Goal: Transaction & Acquisition: Purchase product/service

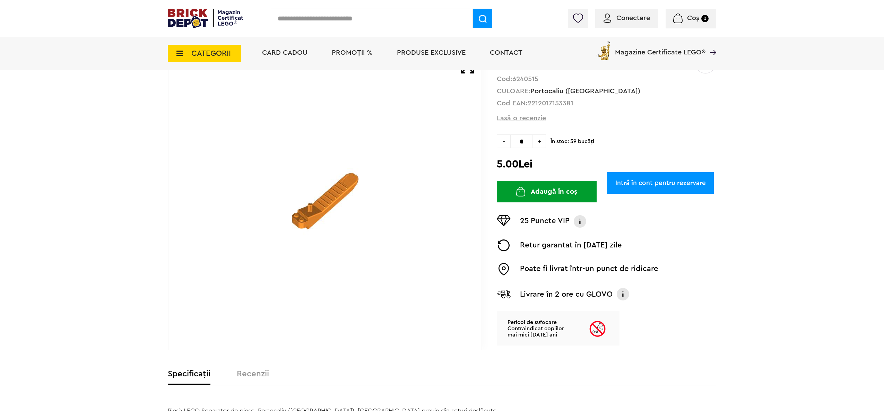
scroll to position [69, 0]
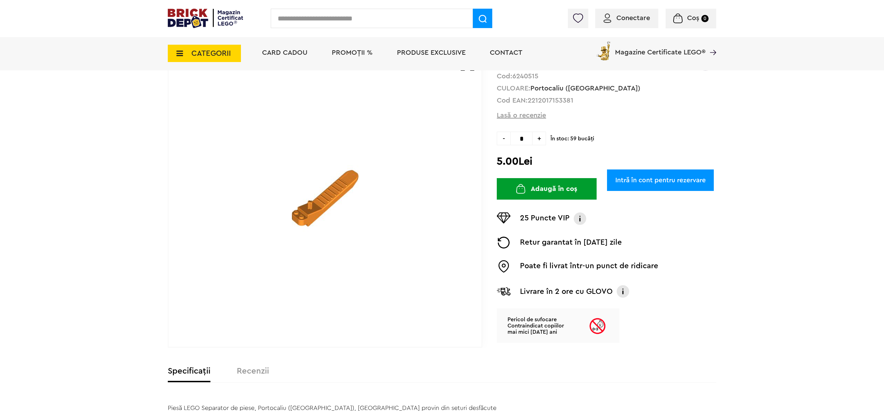
click at [640, 170] on link "Intră în cont pentru rezervare" at bounding box center [660, 180] width 107 height 21
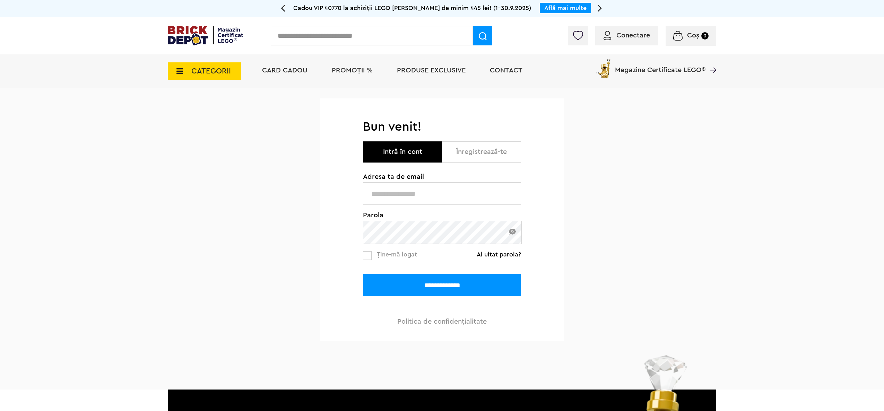
type input "**********"
click at [413, 288] on input "**********" at bounding box center [442, 285] width 158 height 23
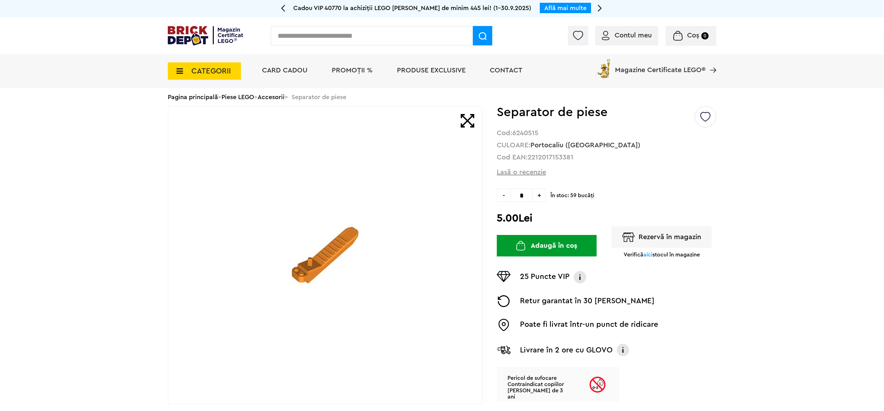
click at [662, 243] on button "Rezervă în magazin" at bounding box center [662, 236] width 100 height 21
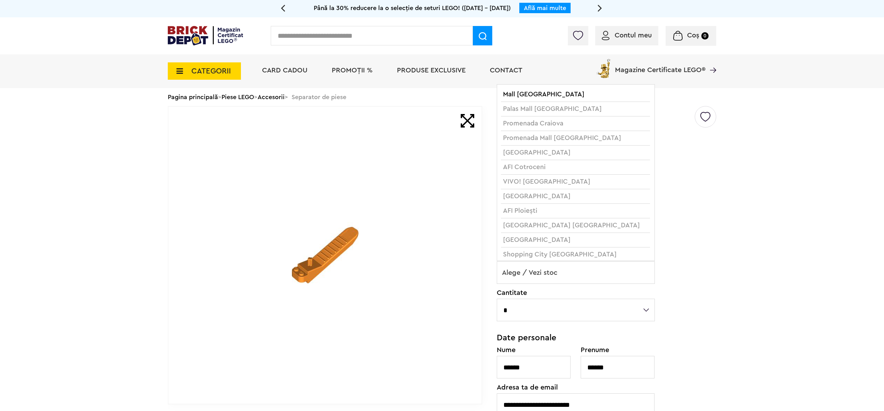
click at [536, 169] on li "AFI Cotroceni" at bounding box center [575, 167] width 149 height 15
click at [524, 171] on li "AFI Cotroceni" at bounding box center [575, 167] width 149 height 15
click at [516, 171] on li "AFI Cotroceni" at bounding box center [575, 167] width 149 height 15
click at [576, 248] on li "Băneasa Shopping City București" at bounding box center [575, 240] width 149 height 15
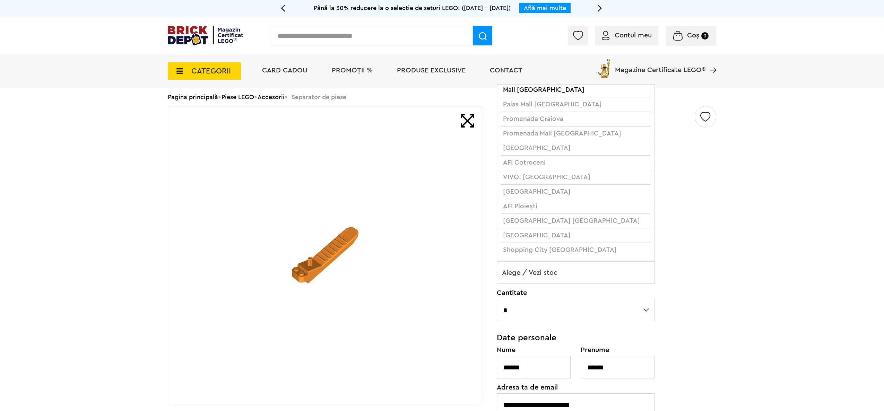
click at [673, 239] on div "Creează o listă nouă Separator de piese Cod: 6240515 CULOARE: Portocaliu (Orang…" at bounding box center [607, 329] width 220 height 446
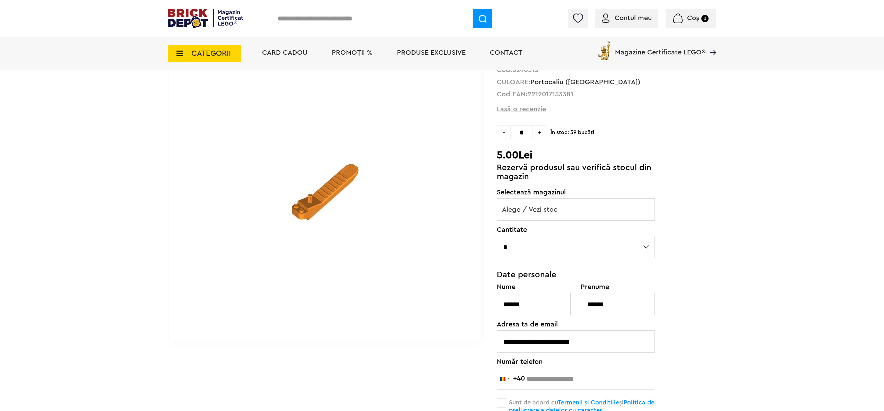
scroll to position [69, 0]
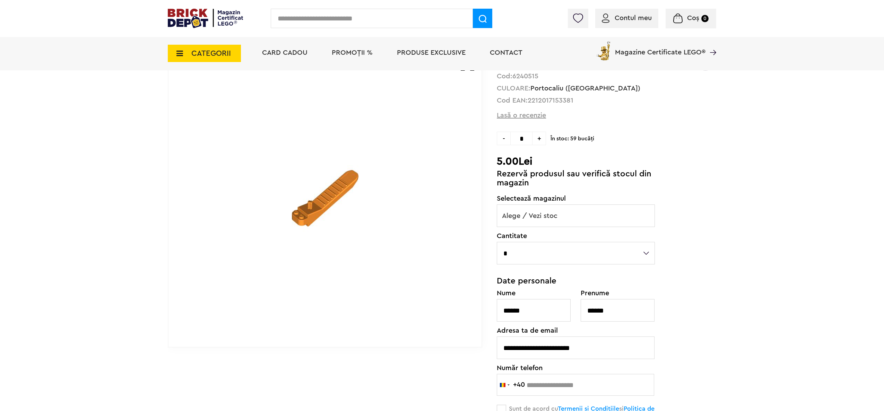
click at [571, 216] on span "Alege / Vezi stoc" at bounding box center [575, 216] width 157 height 22
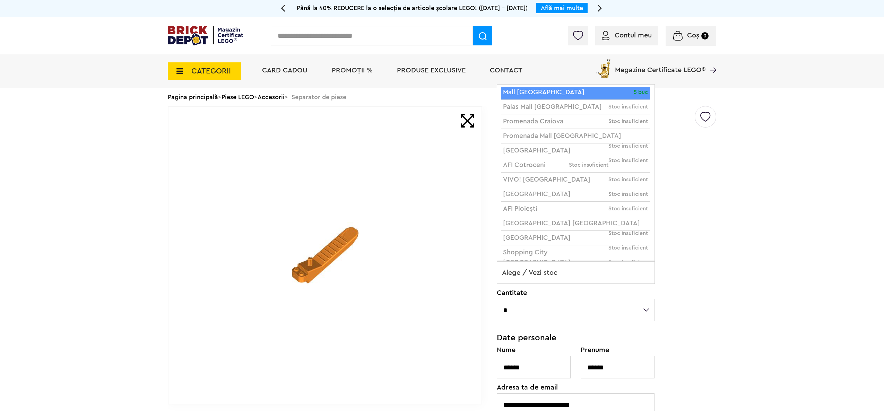
scroll to position [0, 0]
click at [715, 194] on span "În stoc: 59 bucăţi" at bounding box center [634, 194] width 166 height 10
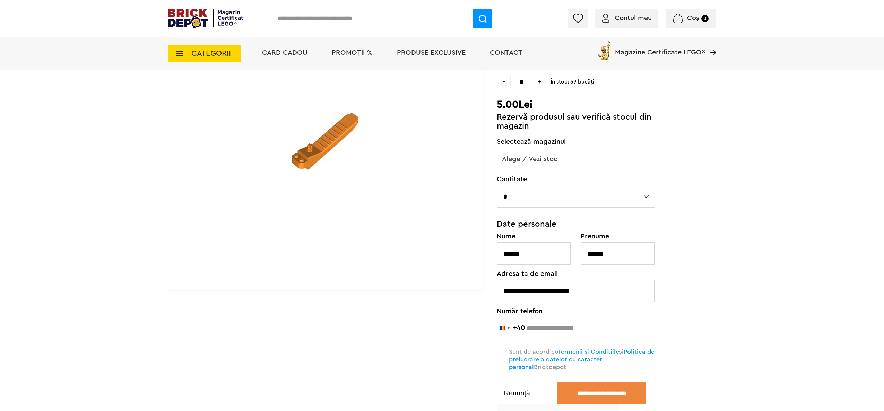
scroll to position [277, 0]
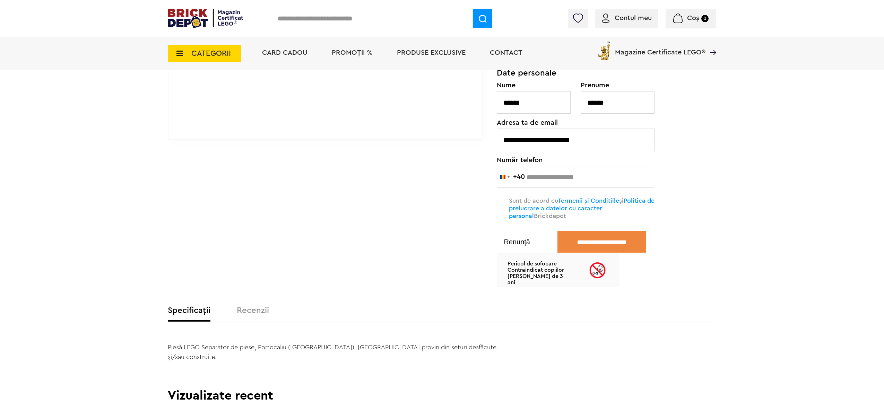
click at [511, 246] on button "Renunță" at bounding box center [517, 242] width 40 height 7
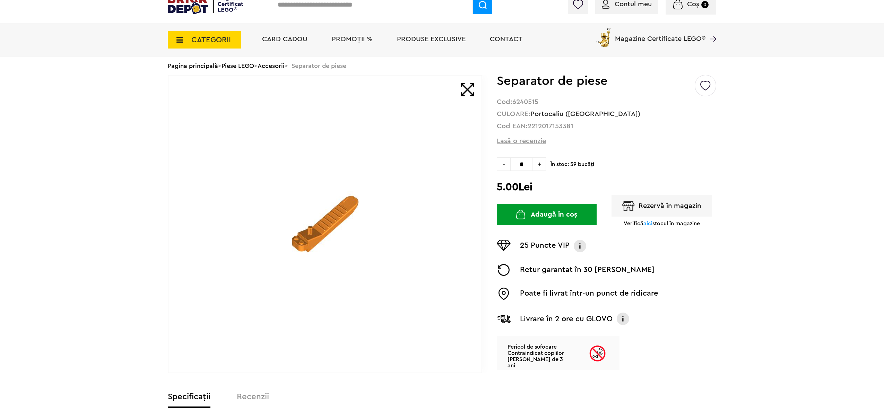
scroll to position [0, 0]
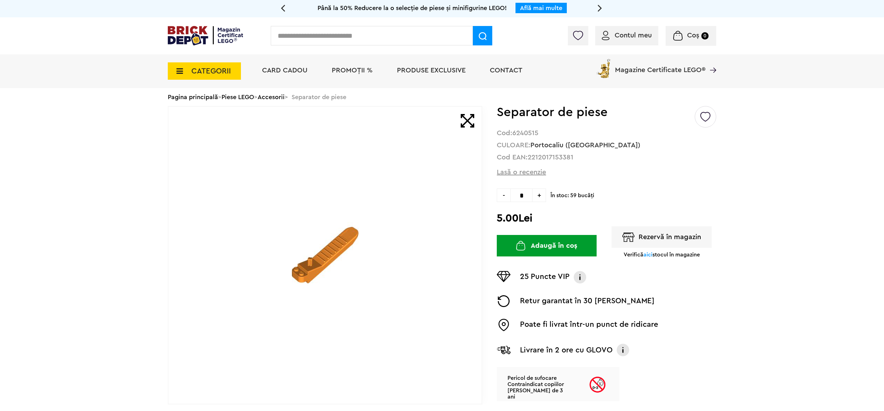
click at [534, 245] on button "Adaugă în coș" at bounding box center [547, 245] width 100 height 21
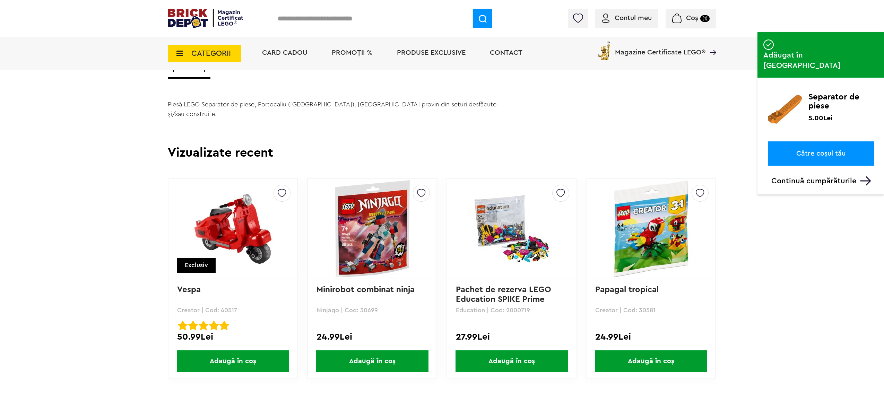
scroll to position [416, 0]
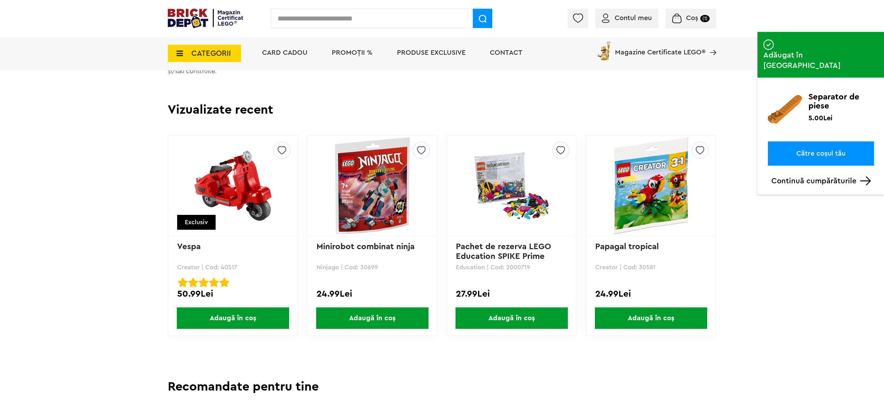
click at [651, 309] on span "Adaugă în coș" at bounding box center [651, 318] width 112 height 21
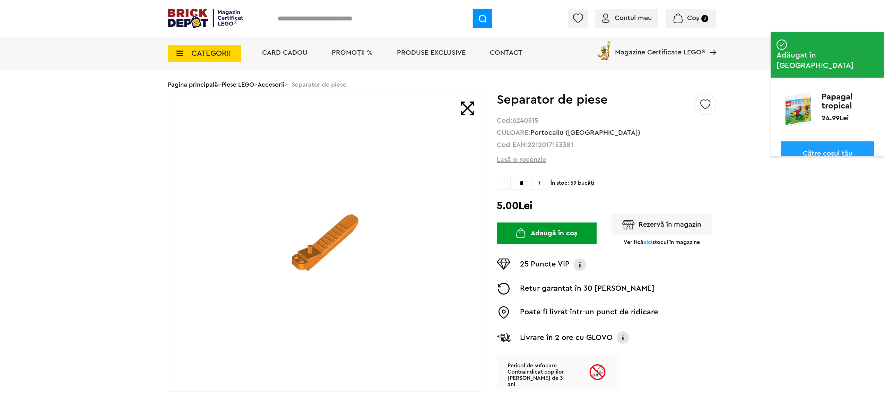
scroll to position [0, 0]
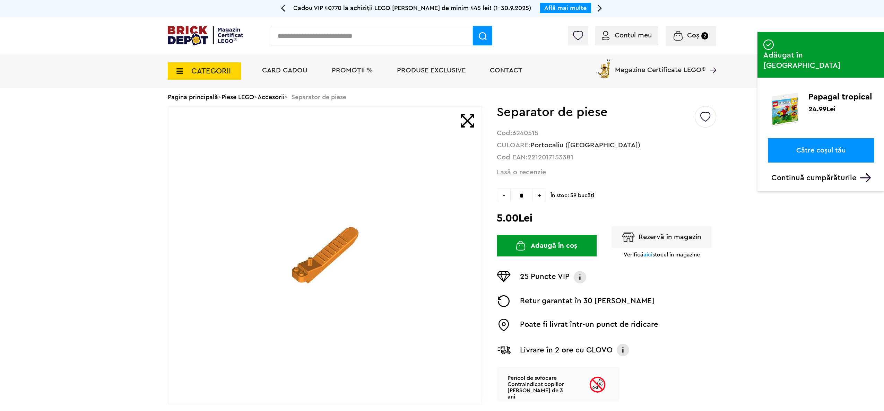
click at [176, 67] on icon at bounding box center [177, 71] width 11 height 8
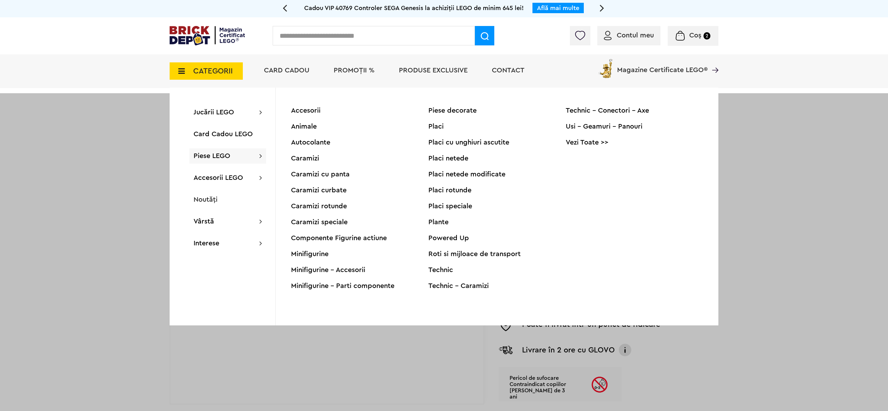
click at [220, 157] on span "Piese LEGO" at bounding box center [211, 156] width 37 height 7
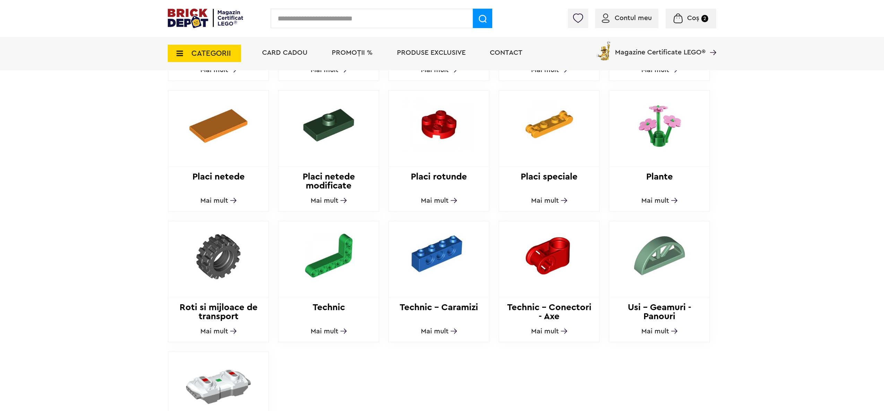
scroll to position [694, 0]
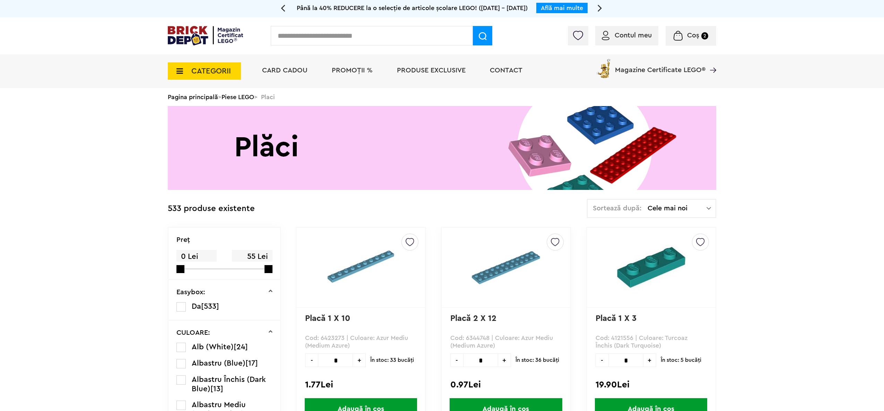
click at [686, 39] on span "Coș 2" at bounding box center [691, 35] width 35 height 7
